Goal: Information Seeking & Learning: Find specific fact

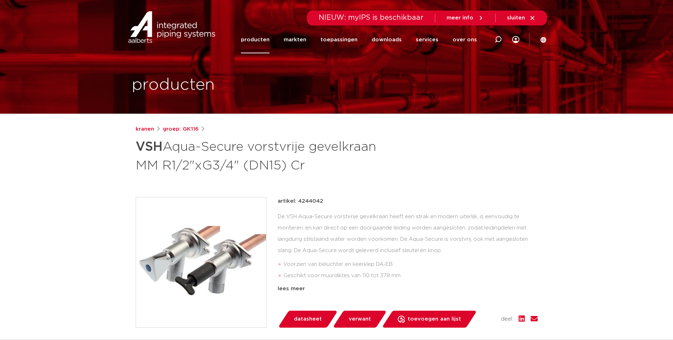
click at [269, 40] on link "producten" at bounding box center [255, 39] width 29 height 27
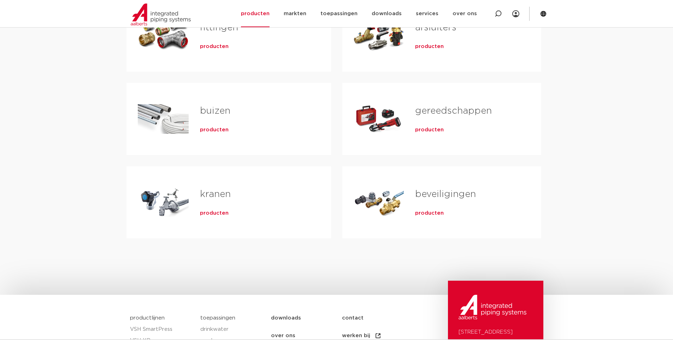
drag, startPoint x: 223, startPoint y: 193, endPoint x: 223, endPoint y: 215, distance: 21.9
click at [223, 193] on link "kranen" at bounding box center [215, 194] width 31 height 9
click at [223, 215] on span "producten" at bounding box center [214, 213] width 29 height 7
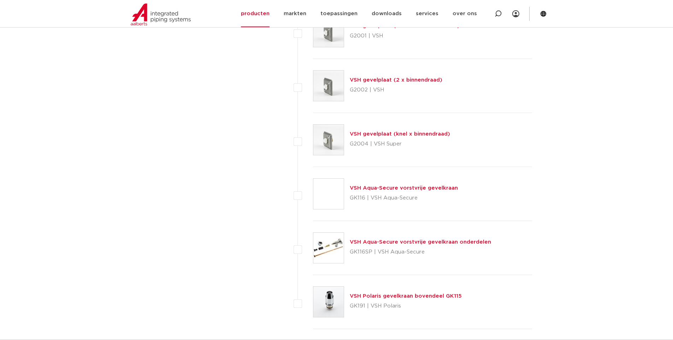
scroll to position [3178, 0]
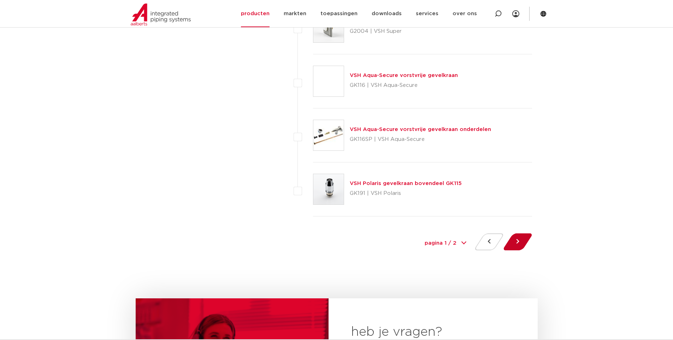
click at [511, 242] on button at bounding box center [517, 241] width 20 height 17
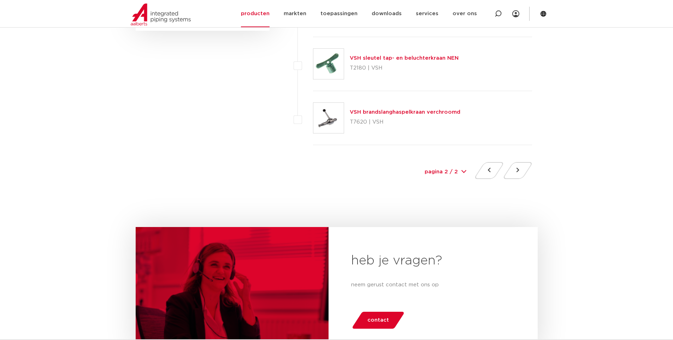
scroll to position [494, 0]
click at [488, 172] on button at bounding box center [489, 170] width 20 height 17
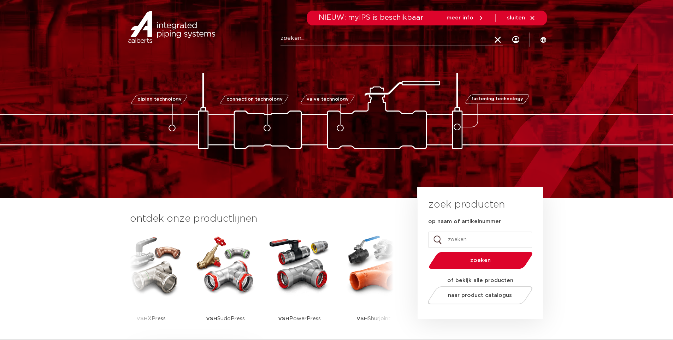
click at [388, 43] on input "Zoeken" at bounding box center [391, 38] width 222 height 14
type input "u"
type input "polaris"
click button "Zoeken" at bounding box center [0, 0] width 0 height 0
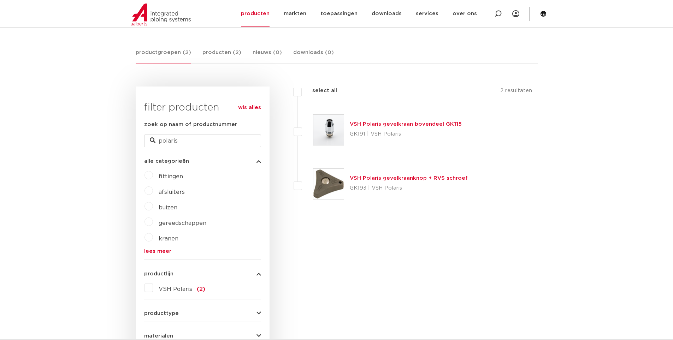
scroll to position [141, 0]
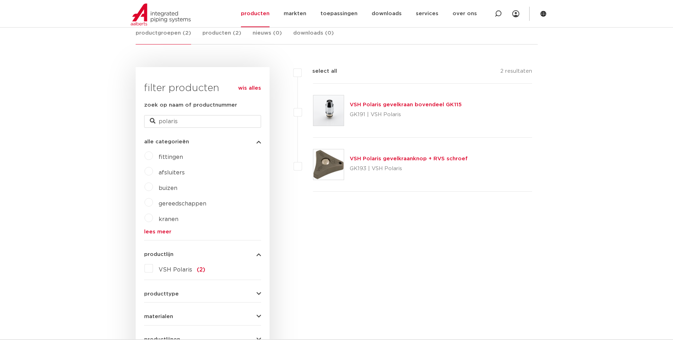
click at [409, 106] on link "VSH Polaris gevelkraan bovendeel GK115" at bounding box center [406, 104] width 112 height 5
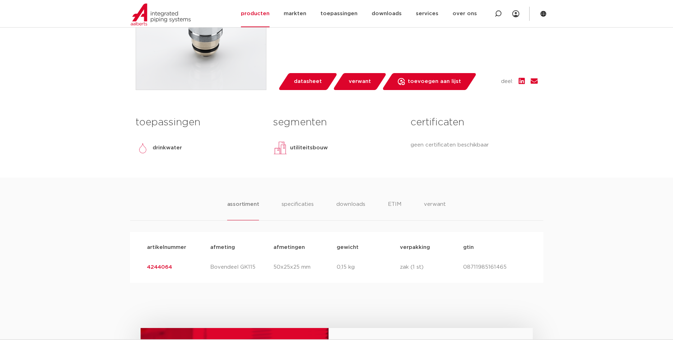
scroll to position [247, 0]
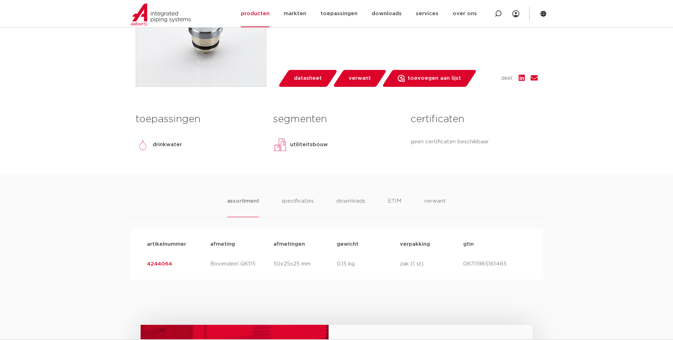
click at [355, 80] on span "verwant" at bounding box center [359, 78] width 22 height 11
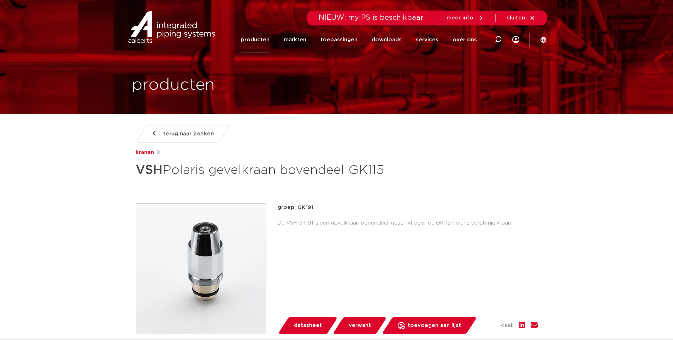
click at [303, 208] on p "groep: GK191" at bounding box center [408, 207] width 260 height 8
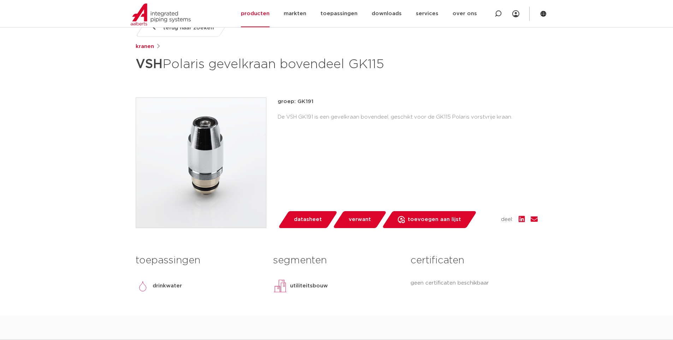
click at [366, 223] on span "verwant" at bounding box center [359, 219] width 22 height 11
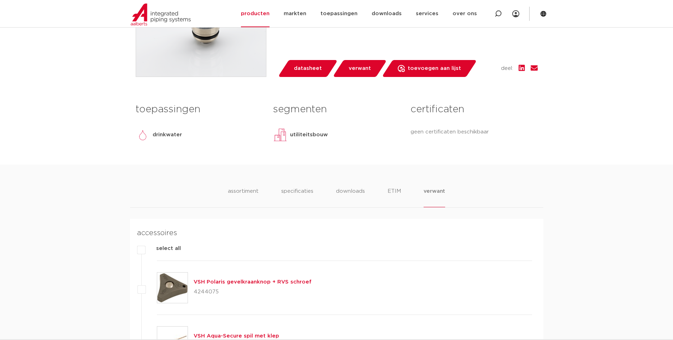
scroll to position [245, 0]
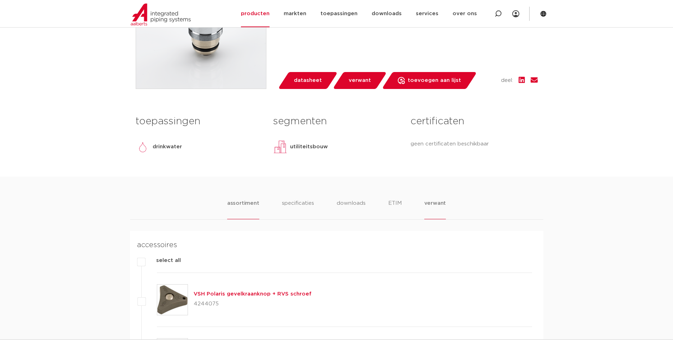
click at [251, 205] on li "assortiment" at bounding box center [243, 209] width 32 height 20
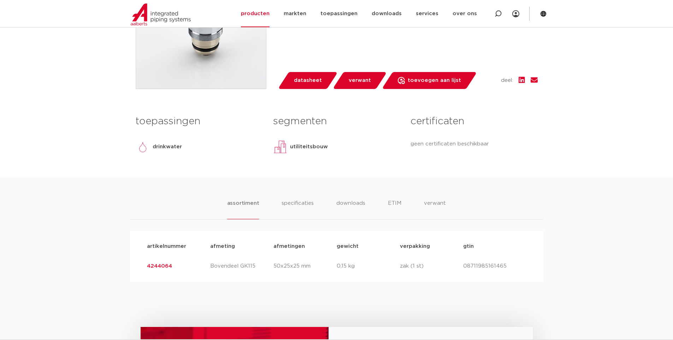
drag, startPoint x: 176, startPoint y: 269, endPoint x: 133, endPoint y: 264, distance: 43.3
click at [133, 266] on div "artikelnummer afmeting afmetingen gewicht verpakking gtin artikelnummer 4244064…" at bounding box center [336, 256] width 413 height 51
copy link "4244064"
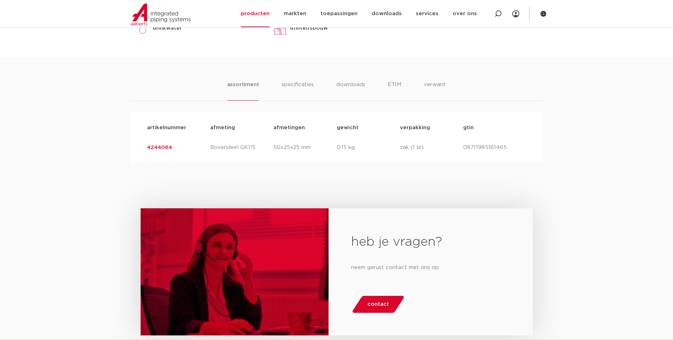
scroll to position [330, 0]
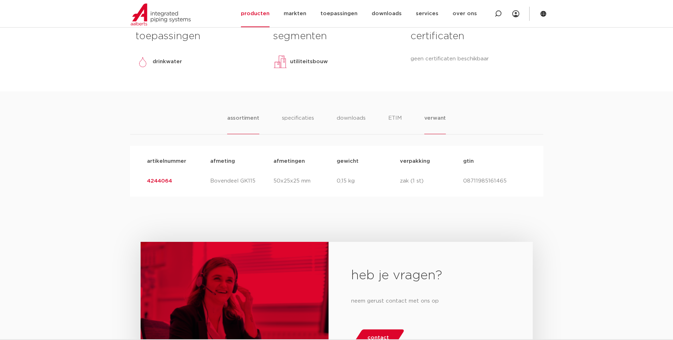
click at [435, 118] on li "verwant" at bounding box center [435, 124] width 22 height 20
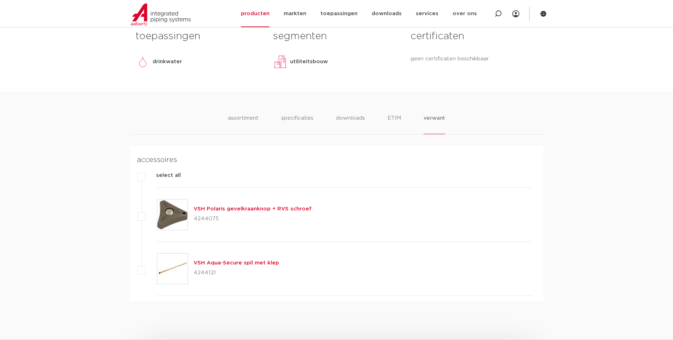
click at [250, 263] on link "VSH Aqua-Secure spil met klep" at bounding box center [235, 262] width 85 height 5
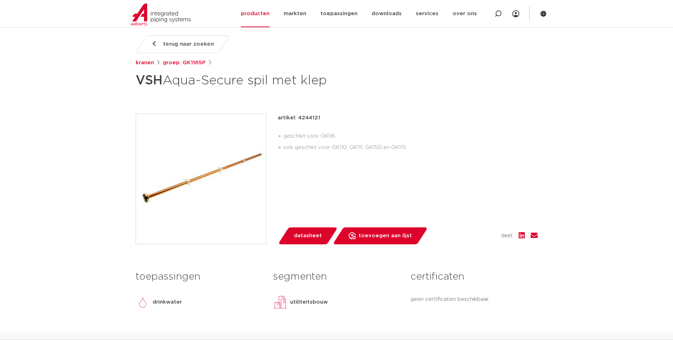
scroll to position [106, 0]
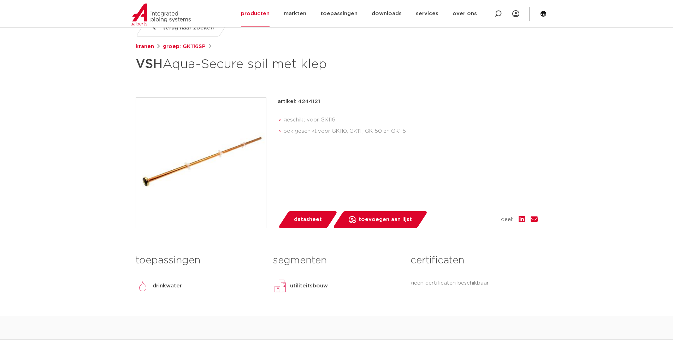
click at [307, 101] on p "artikel: 4244121" at bounding box center [299, 101] width 42 height 8
copy p "4244121"
